Goal: Task Accomplishment & Management: Use online tool/utility

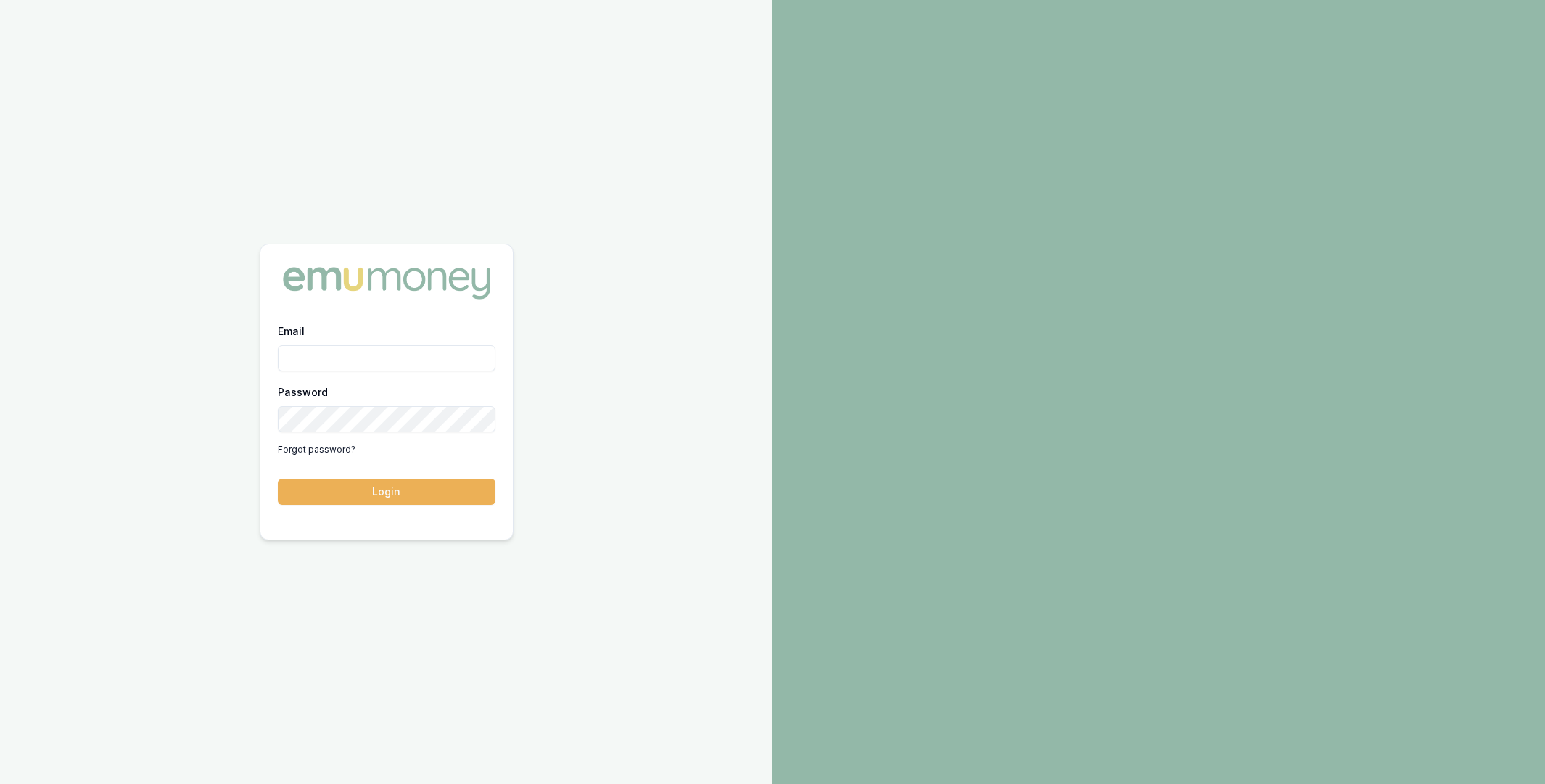
click at [360, 363] on input "Email" at bounding box center [387, 358] width 218 height 26
click at [0, 783] on com-1password-button at bounding box center [0, 784] width 0 height 0
type input "m@emumoney.com.au"
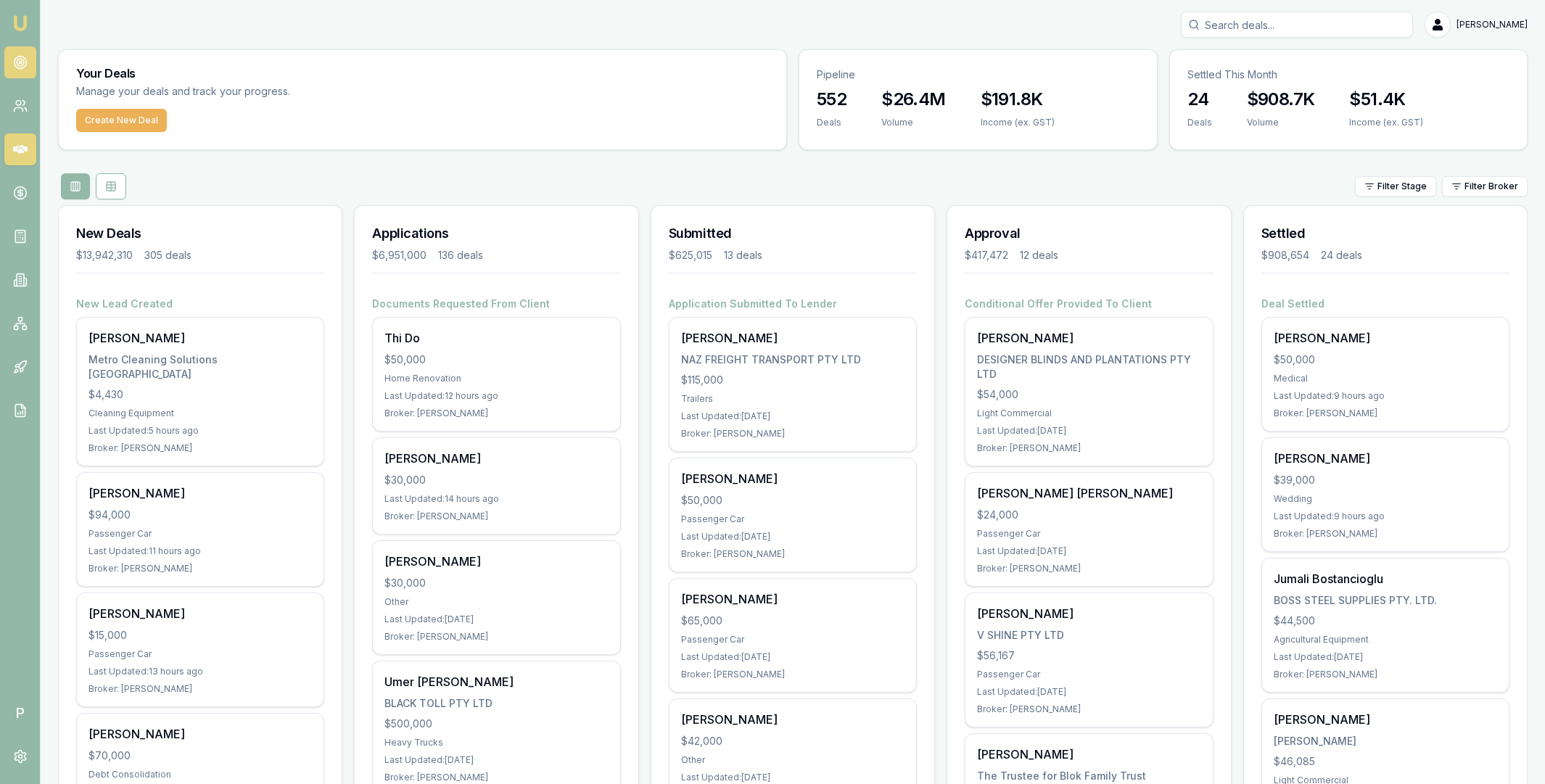
click at [19, 65] on circle at bounding box center [20, 62] width 7 height 7
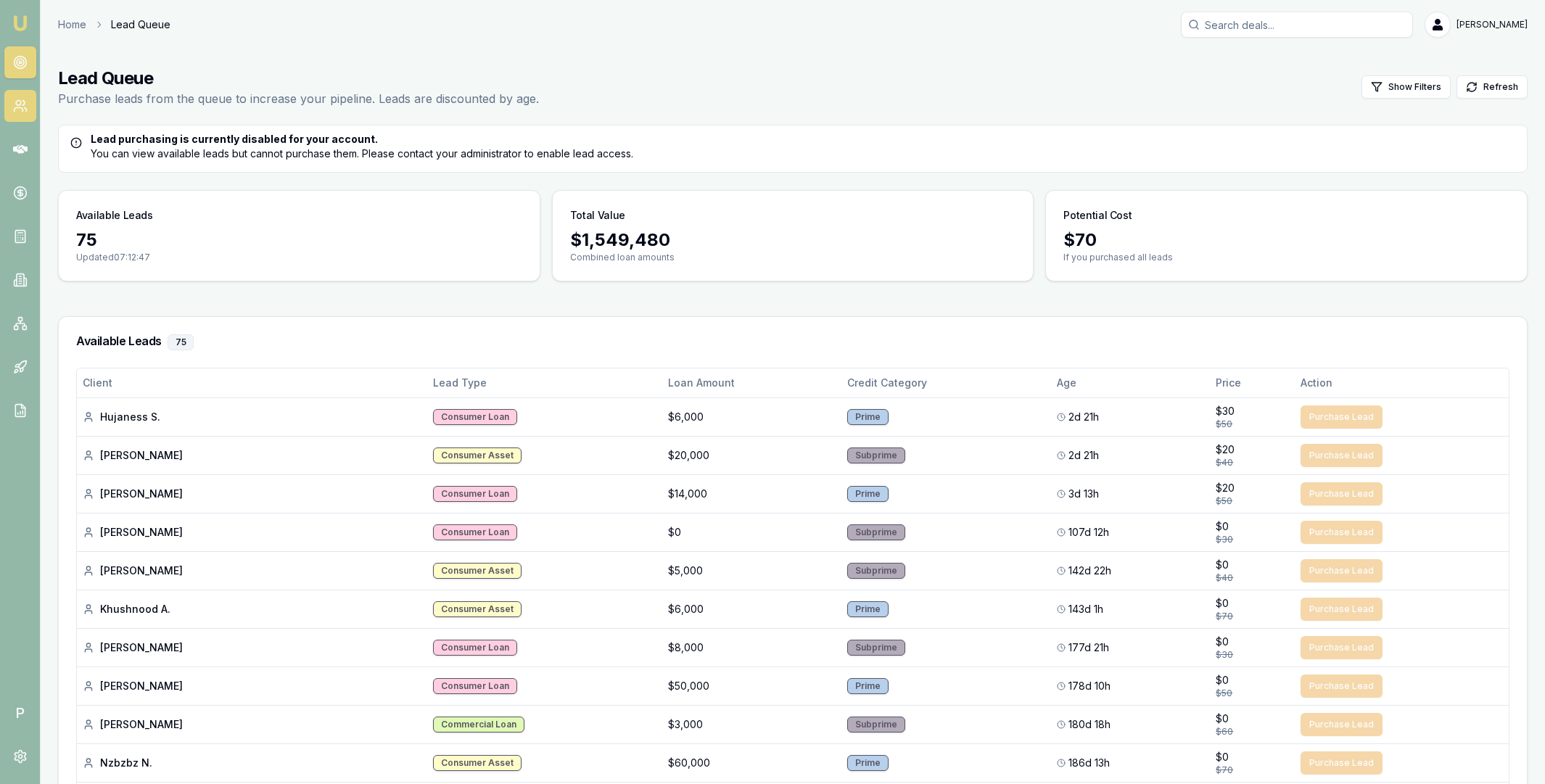
click at [18, 112] on icon at bounding box center [20, 106] width 15 height 15
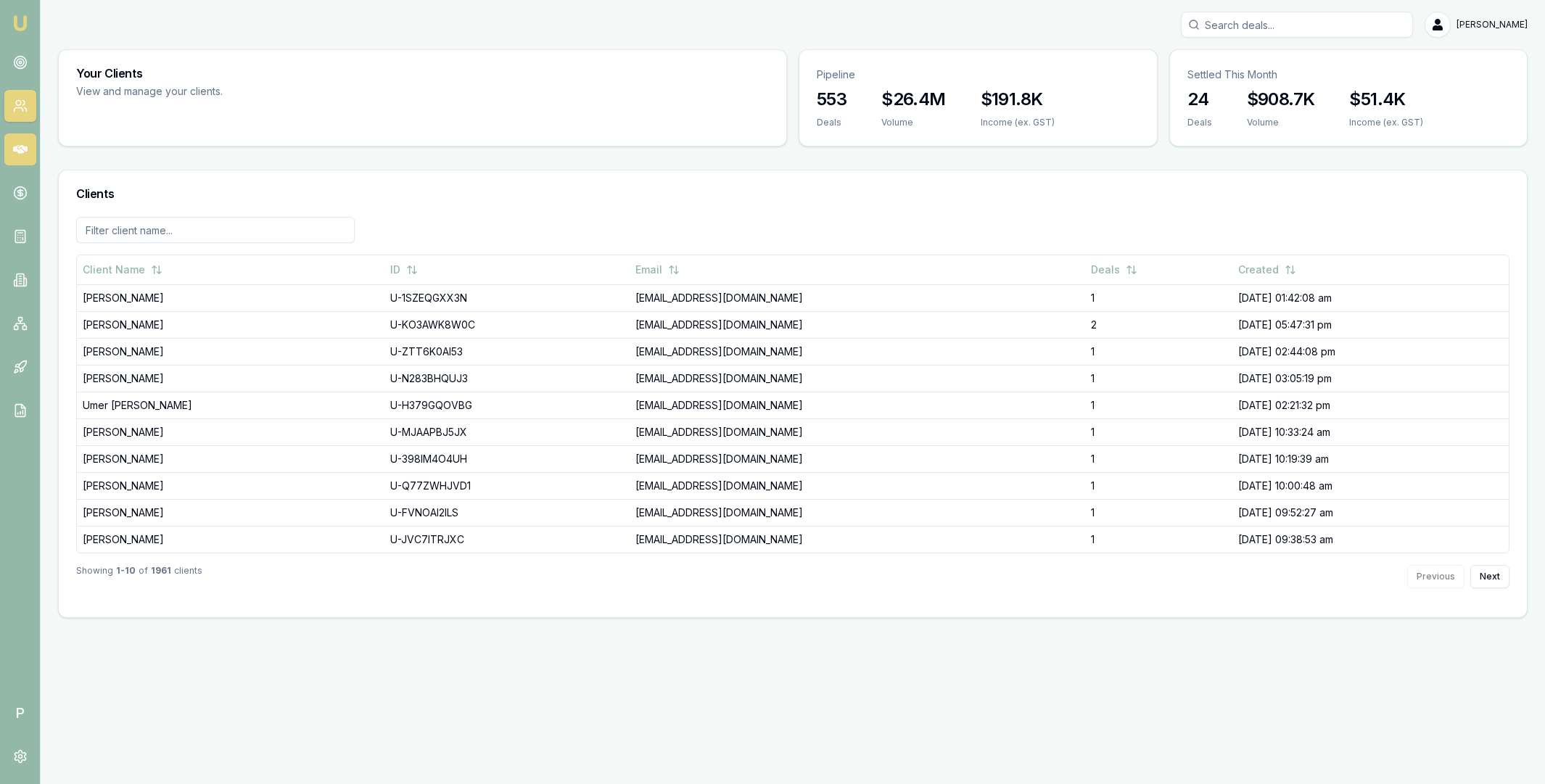
click at [15, 143] on icon at bounding box center [20, 149] width 15 height 15
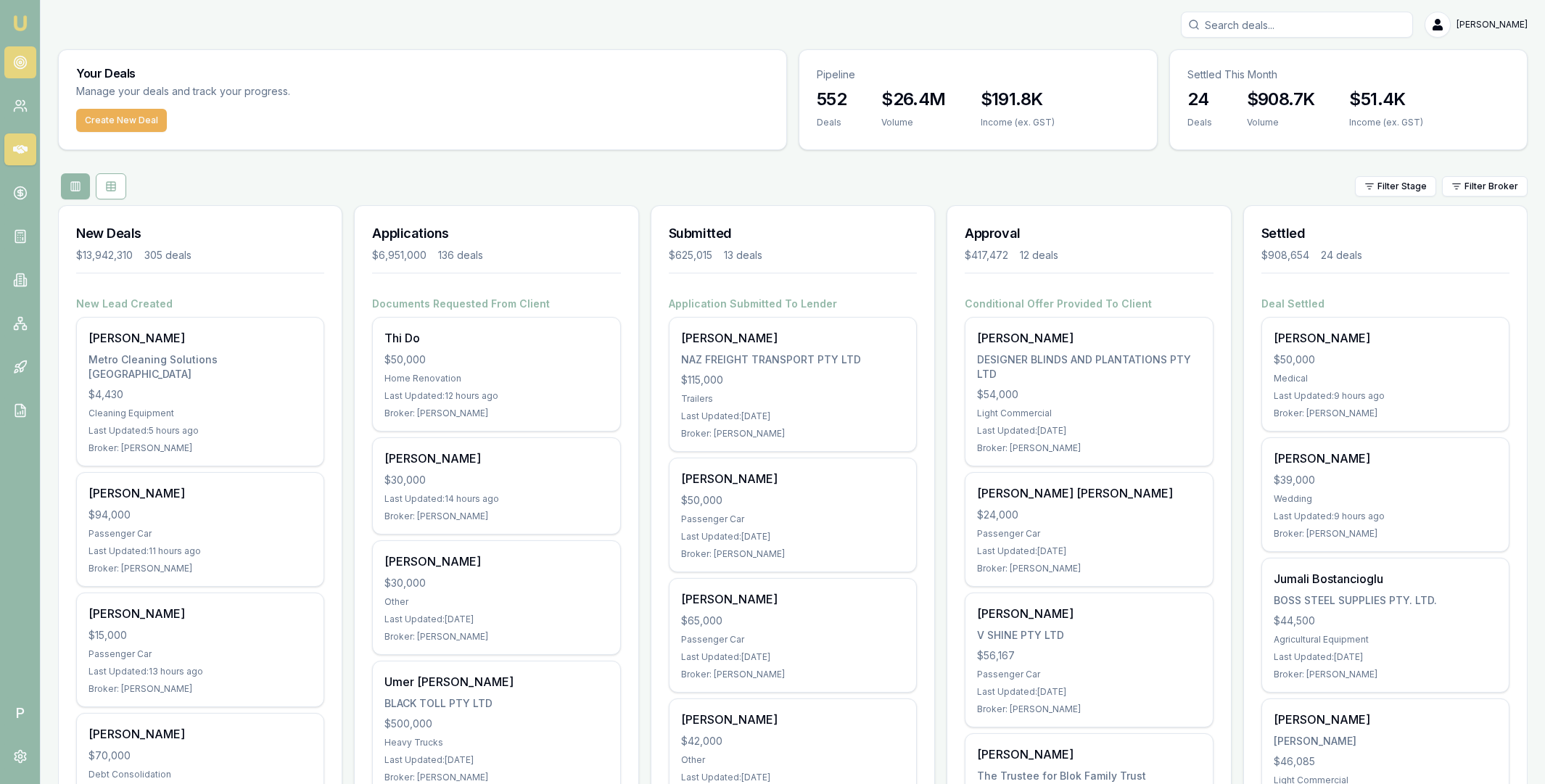
click at [25, 60] on circle at bounding box center [20, 62] width 12 height 12
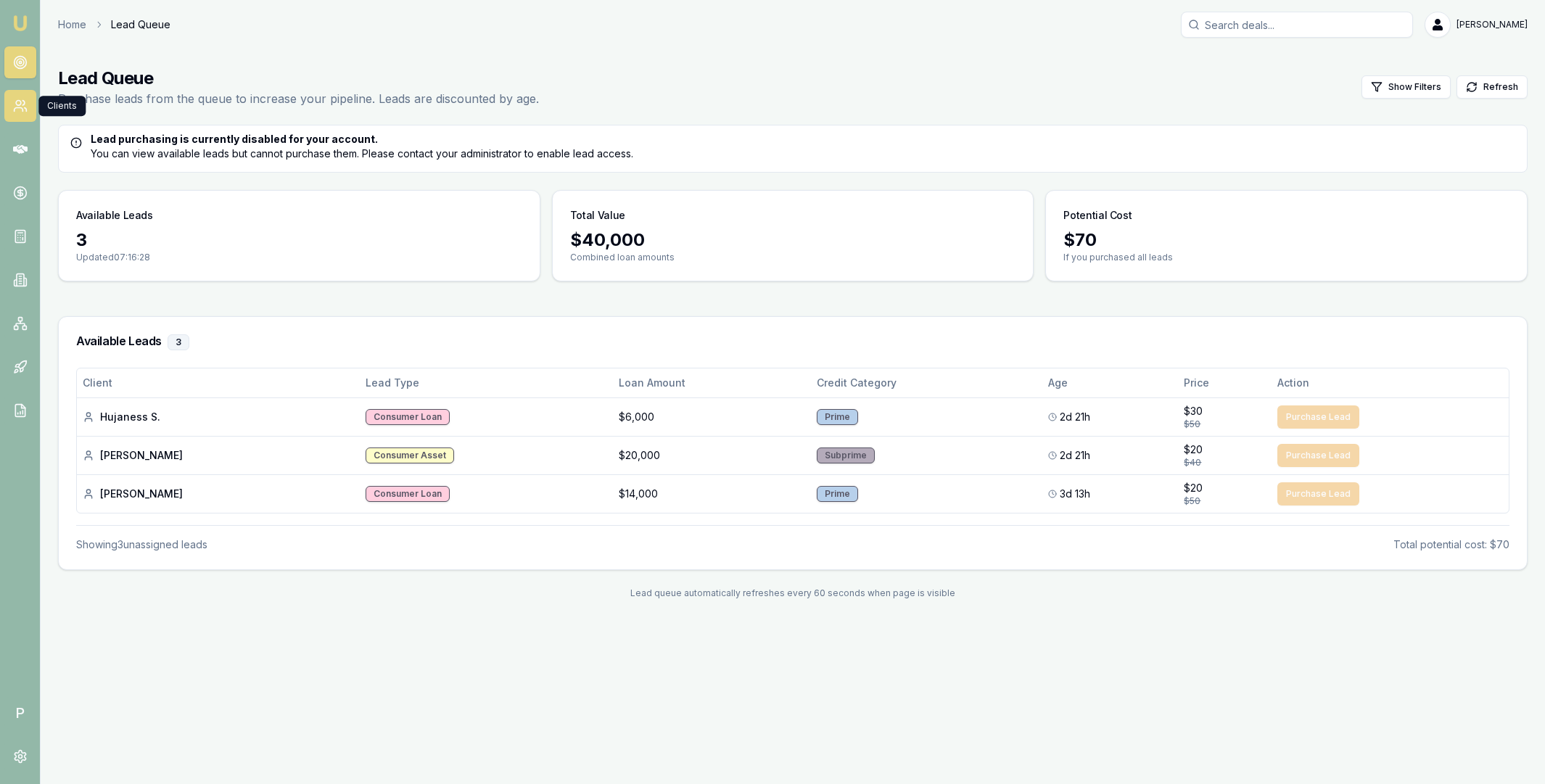
click at [18, 106] on icon at bounding box center [20, 106] width 15 height 15
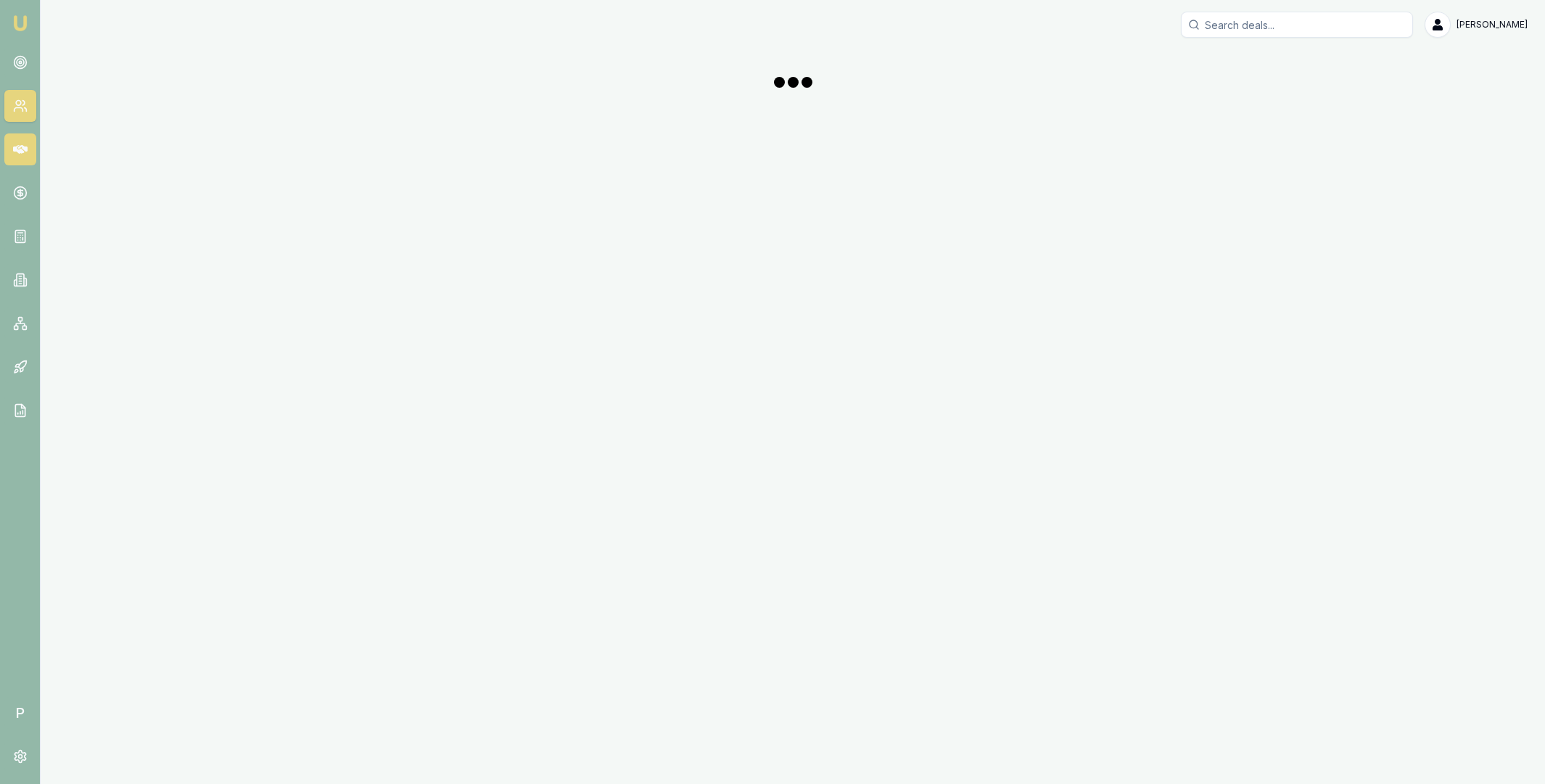
click at [18, 148] on icon at bounding box center [20, 149] width 15 height 9
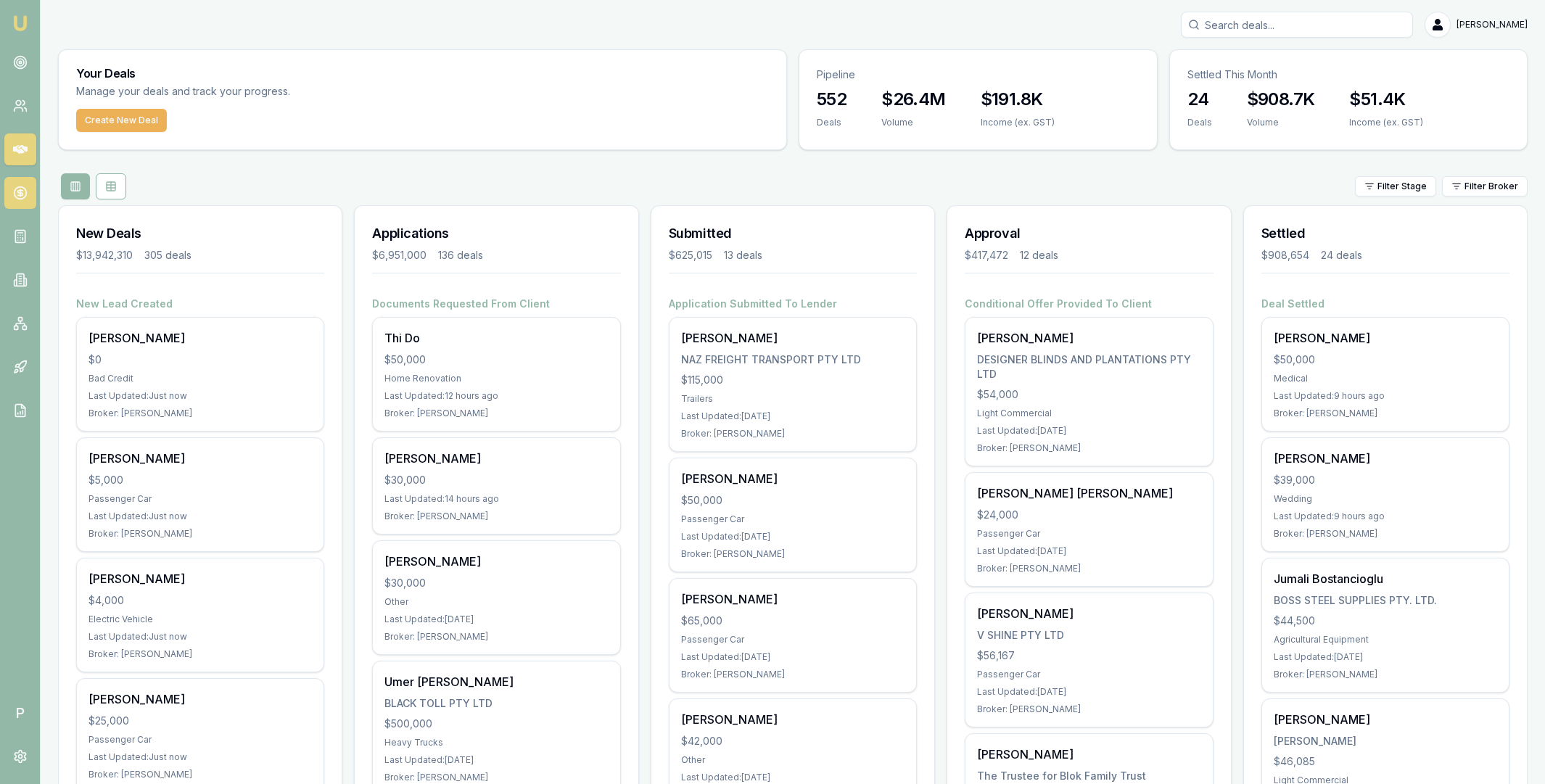
click at [22, 195] on icon at bounding box center [20, 192] width 5 height 5
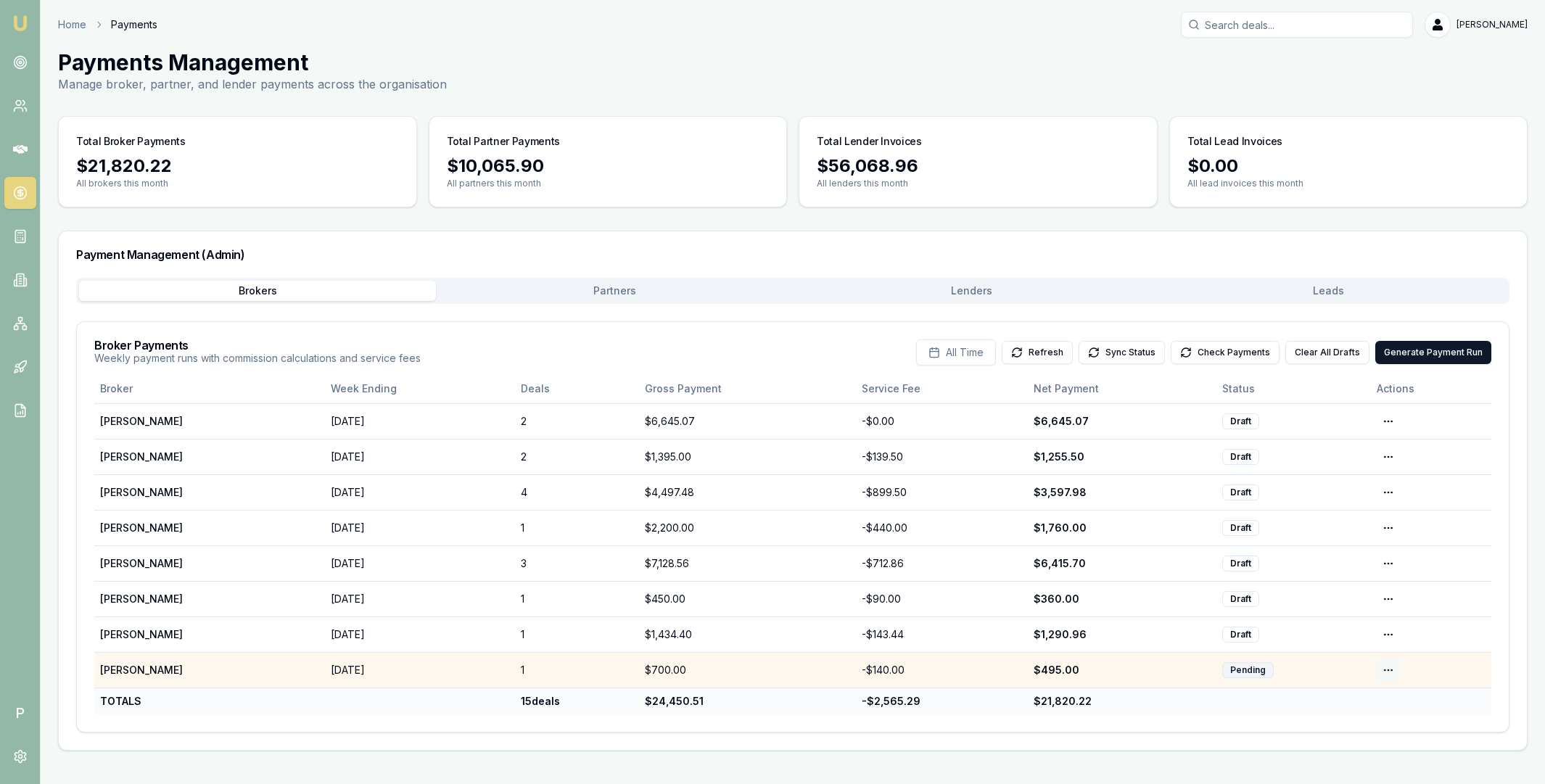
click at [1391, 669] on html "Emu Broker P Home Payments Matt Leeburn Toggle Menu Payments Management Manage …" at bounding box center [772, 392] width 1545 height 784
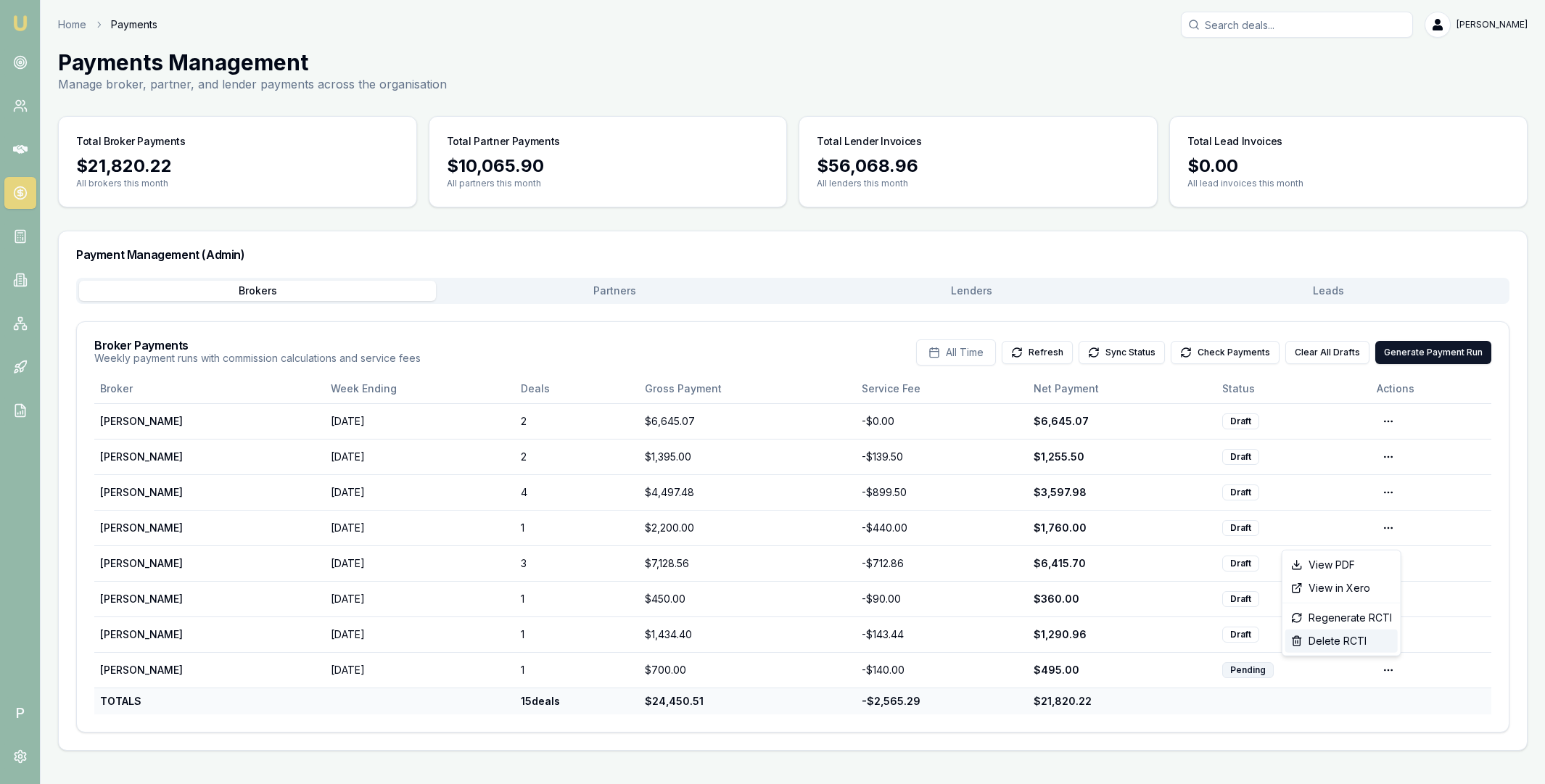
click at [1358, 636] on div "Delete RCTI" at bounding box center [1341, 641] width 112 height 24
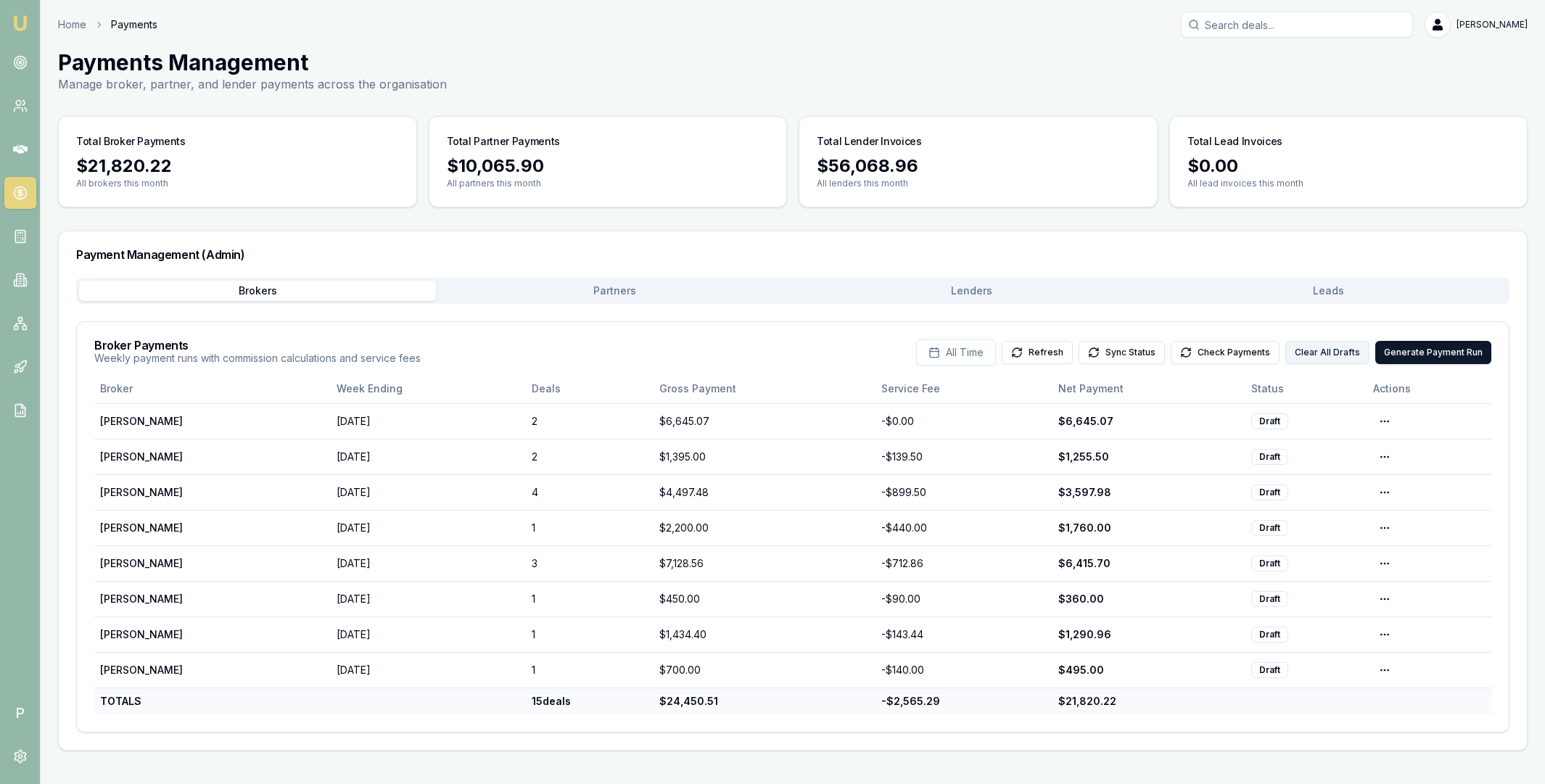
click at [1325, 355] on button "Clear All Drafts" at bounding box center [1326, 352] width 84 height 24
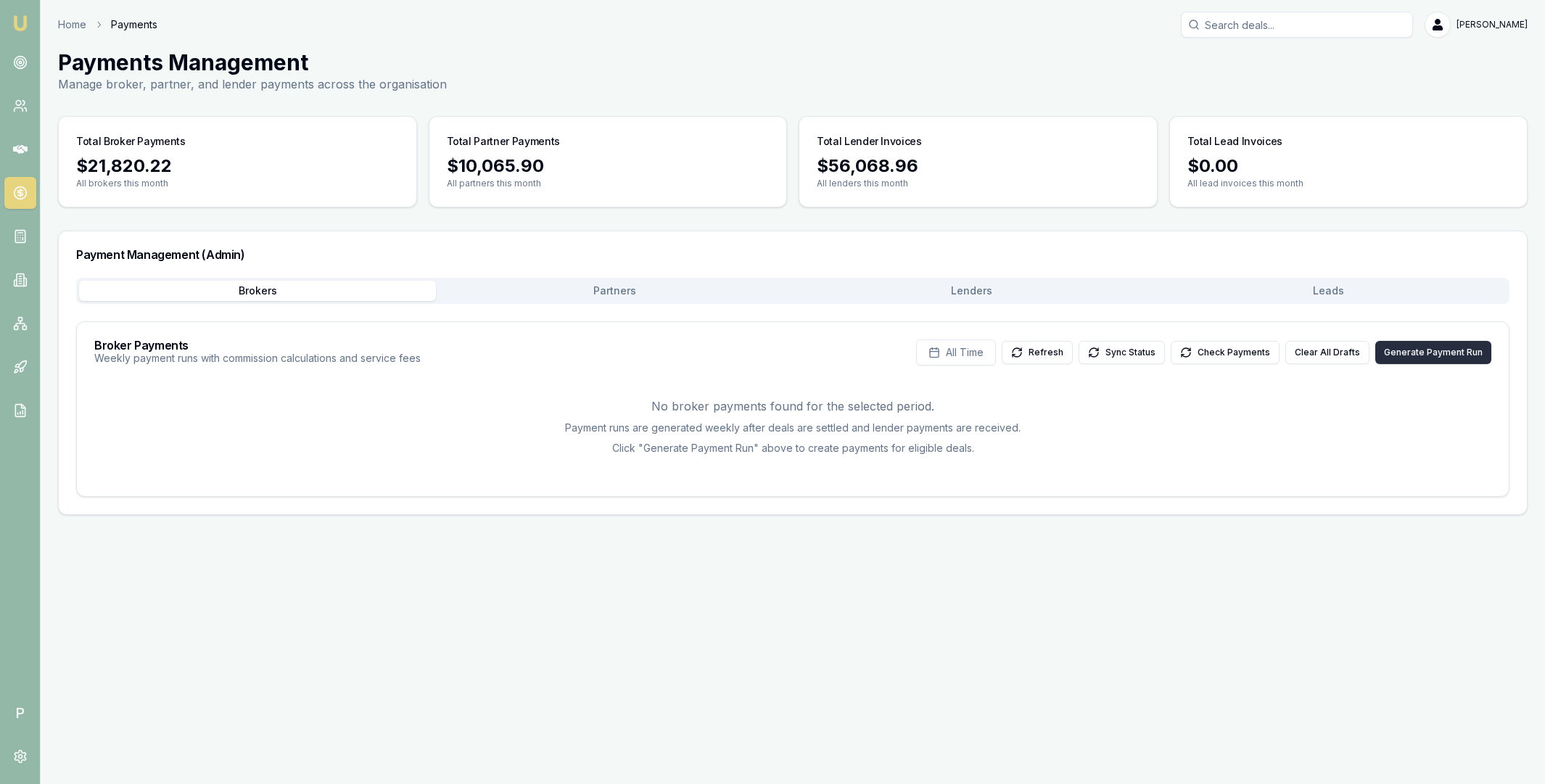
click at [1424, 350] on button "Generate Payment Run" at bounding box center [1434, 352] width 116 height 24
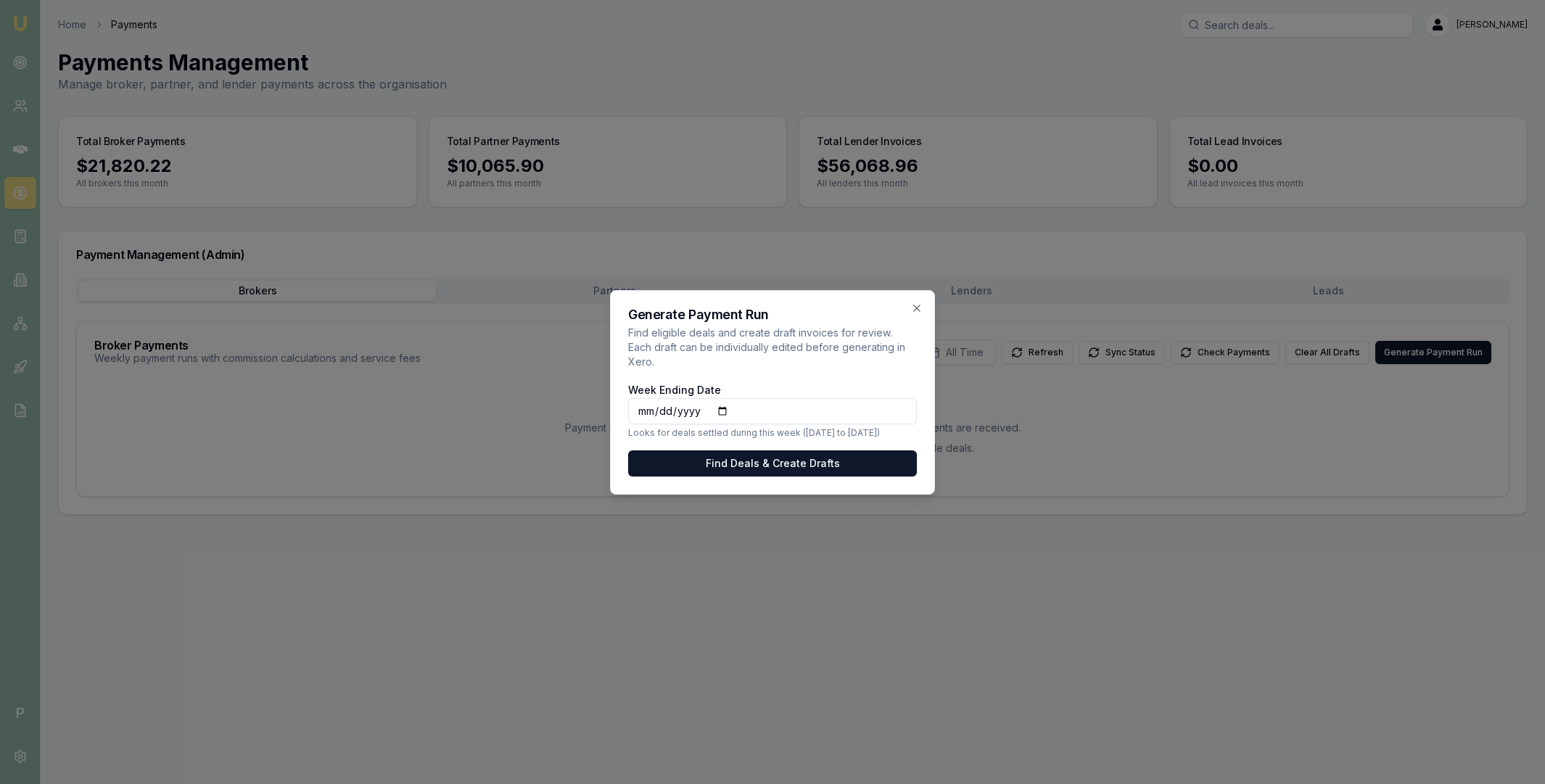
click at [727, 403] on input "2025-08-16" at bounding box center [772, 411] width 289 height 26
click at [838, 457] on button "Find Deals & Create Drafts" at bounding box center [772, 463] width 289 height 26
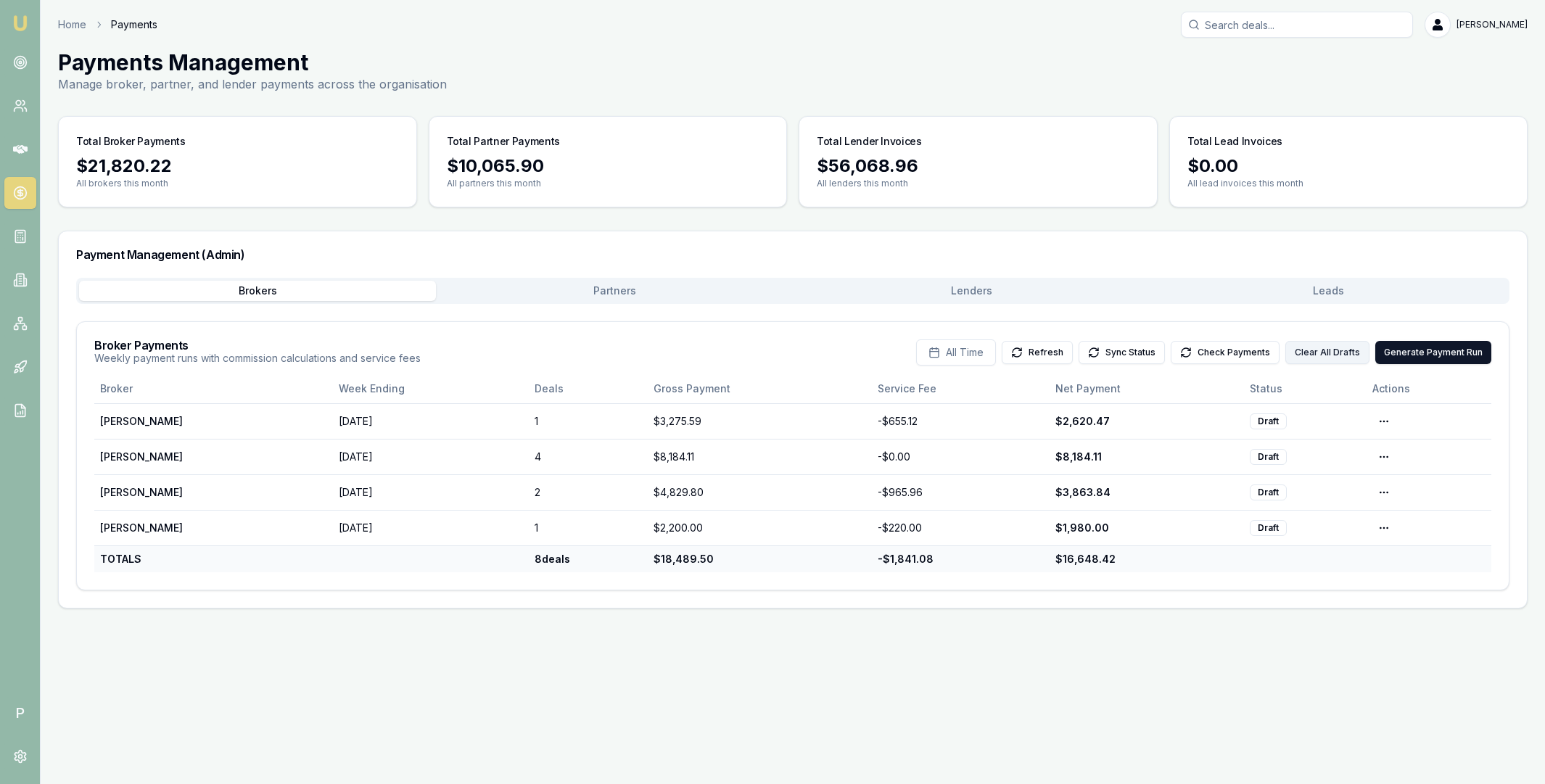
click at [1338, 360] on button "Clear All Drafts" at bounding box center [1326, 352] width 84 height 24
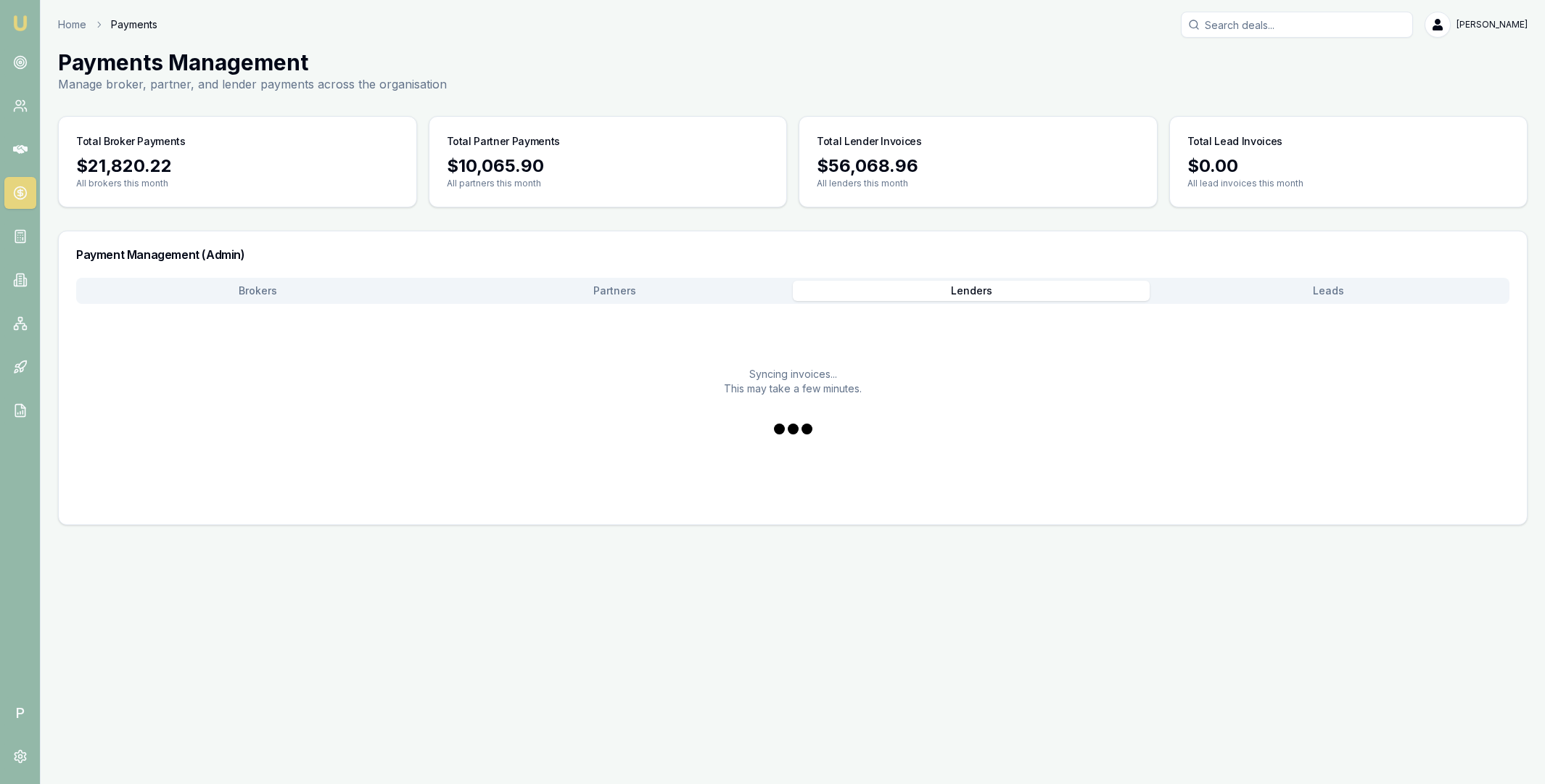
click at [973, 289] on button "Lenders" at bounding box center [971, 290] width 357 height 21
